Goal: Transaction & Acquisition: Register for event/course

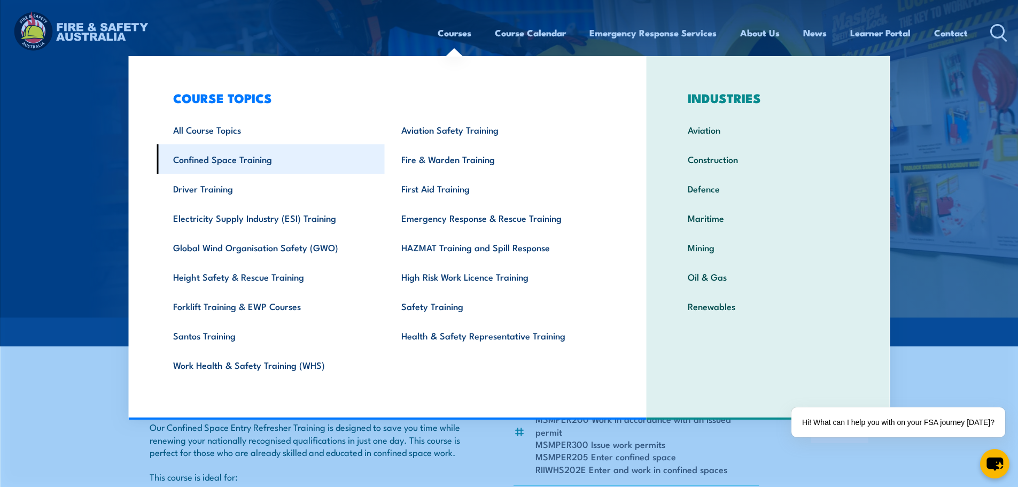
click at [261, 166] on link "Confined Space Training" at bounding box center [271, 158] width 228 height 29
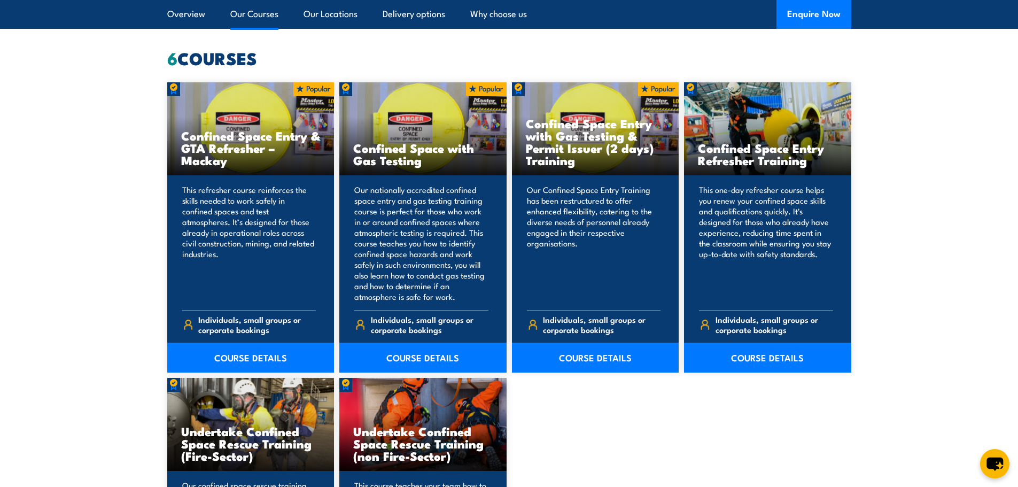
scroll to position [802, 0]
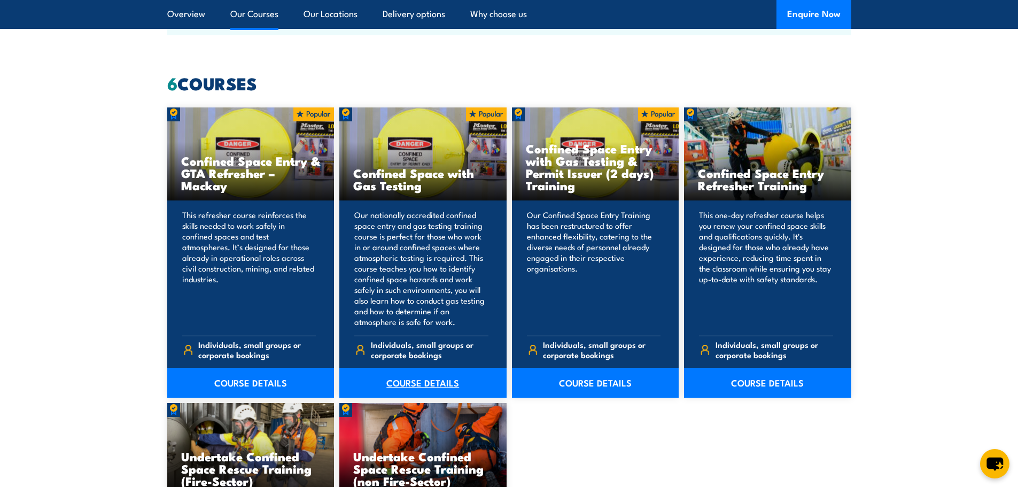
click at [439, 373] on link "COURSE DETAILS" at bounding box center [422, 383] width 167 height 30
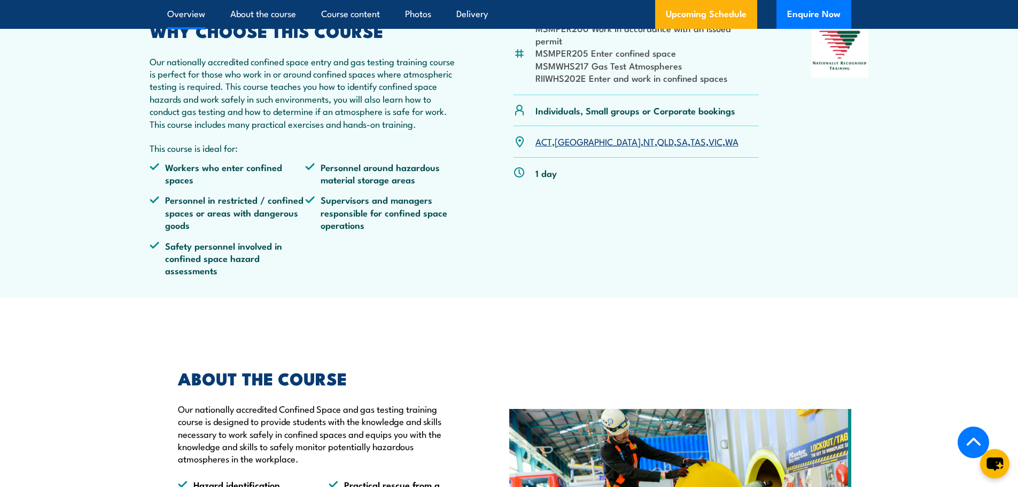
scroll to position [428, 0]
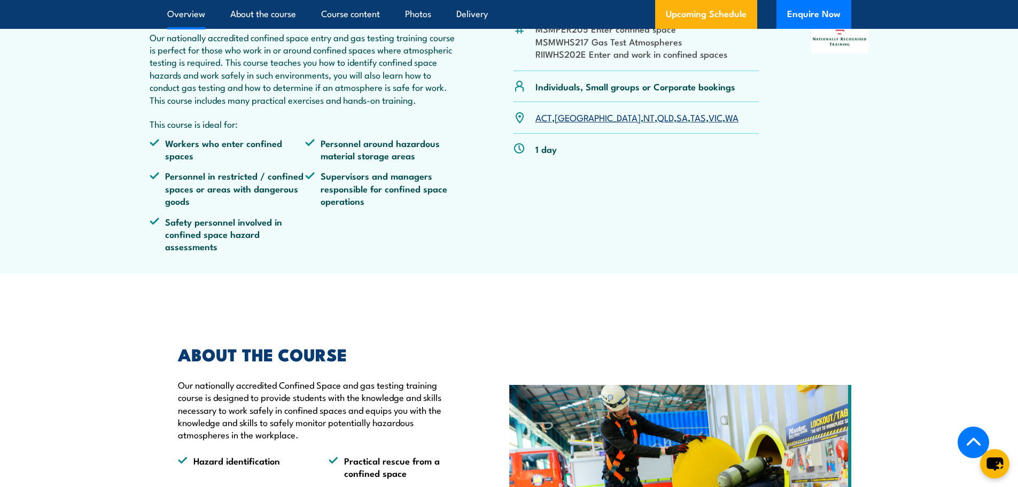
click at [677, 123] on link "SA" at bounding box center [682, 117] width 11 height 13
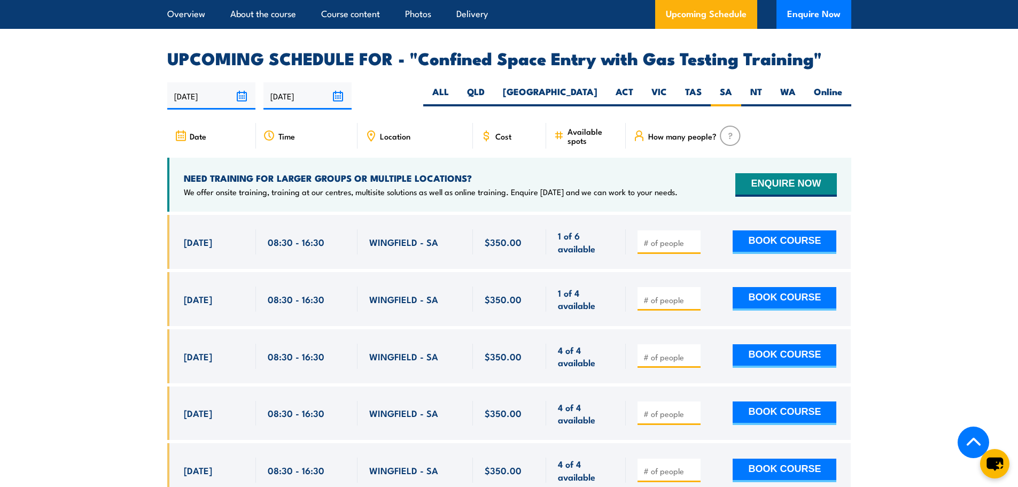
scroll to position [1869, 0]
